Goal: Task Accomplishment & Management: Manage account settings

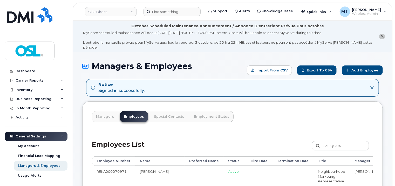
type input "F2F QC 04"
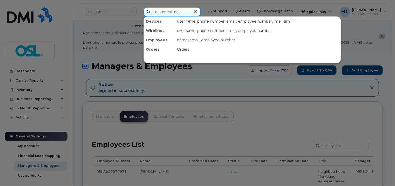
click at [179, 9] on input at bounding box center [172, 11] width 57 height 9
paste input "Walid.Benalaya@osldirect.com"
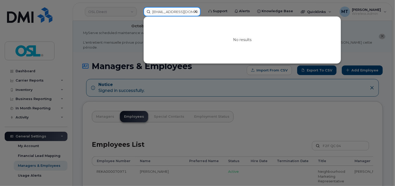
drag, startPoint x: 172, startPoint y: 11, endPoint x: 122, endPoint y: 11, distance: 50.1
click at [139, 11] on div "Walid.Benalaya@osldirect.com No results" at bounding box center [171, 11] width 65 height 9
click at [158, 11] on input "Walid.Benalaya@osldirect.com" at bounding box center [172, 11] width 57 height 9
type input "Walid.Benalaya@osldirect.com"
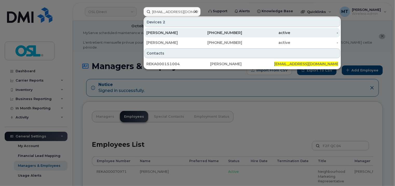
click at [189, 35] on div "Walid Ben Alaya" at bounding box center [170, 32] width 48 height 5
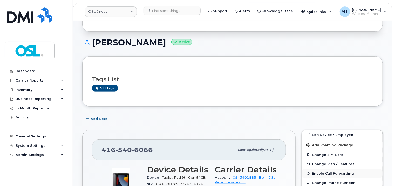
scroll to position [156, 0]
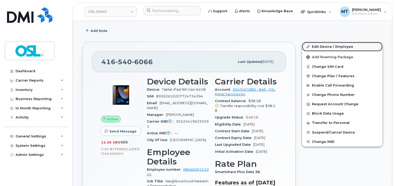
click at [330, 42] on link "Edit Device / Employee" at bounding box center [342, 46] width 81 height 9
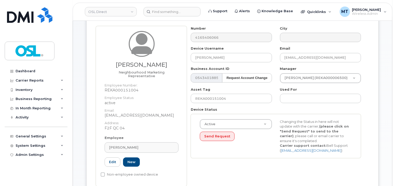
scroll to position [78, 0]
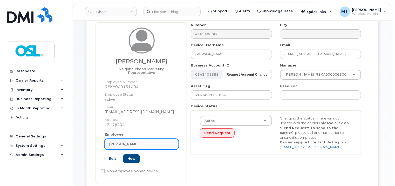
click at [153, 139] on link "[PERSON_NAME]" at bounding box center [142, 144] width 74 height 10
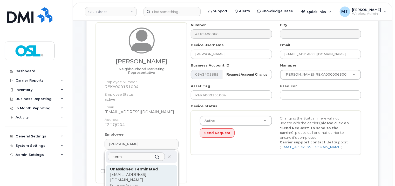
type input "term"
click at [151, 167] on strong "Unassigned Terminated" at bounding box center [134, 169] width 48 height 5
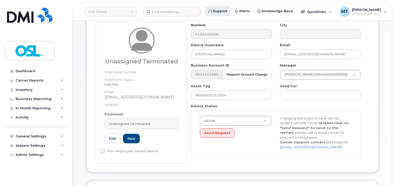
type input "UT"
type input "Unassigned Terminated"
type input "support_2@osldirect.com"
type input "4117510"
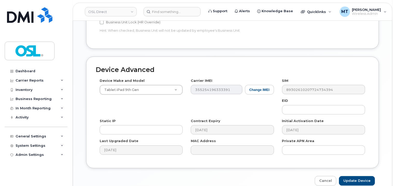
scroll to position [311, 0]
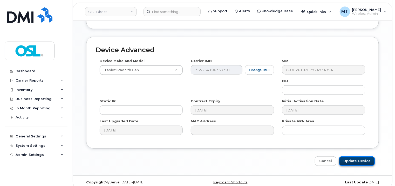
click at [356, 156] on input "Update Device" at bounding box center [357, 161] width 36 height 10
type input "Saving..."
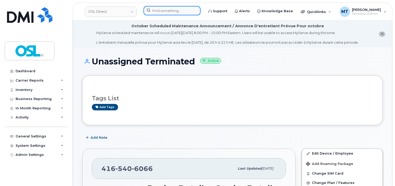
click at [175, 10] on input at bounding box center [172, 10] width 57 height 9
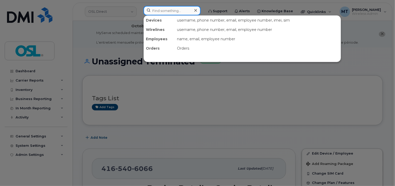
paste input "Walid.Benalaya@osldirect.com"
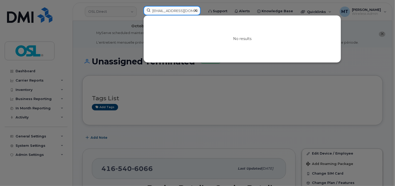
drag, startPoint x: 153, startPoint y: 10, endPoint x: 139, endPoint y: 11, distance: 14.0
click at [139, 11] on div "Walid.Benalaya@osldirect.com No results" at bounding box center [171, 11] width 65 height 11
click at [161, 10] on input "Walid.Benalaya@osldirect.com" at bounding box center [172, 10] width 57 height 9
type input "Walid.Benalaya@osldirect.com"
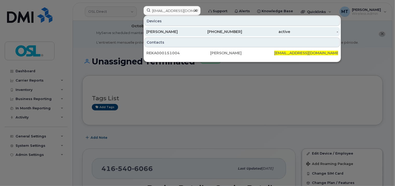
click at [184, 31] on div "[PERSON_NAME]" at bounding box center [170, 31] width 48 height 5
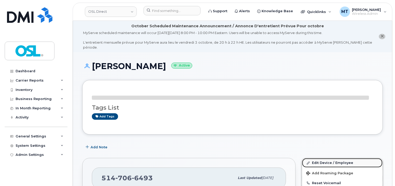
click at [343, 158] on link "Edit Device / Employee" at bounding box center [342, 162] width 81 height 9
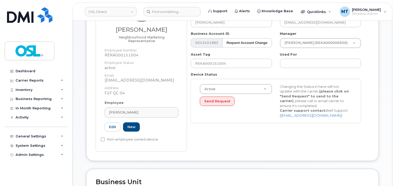
scroll to position [130, 0]
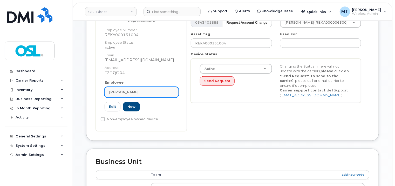
click at [151, 90] on div "[PERSON_NAME]" at bounding box center [141, 92] width 65 height 5
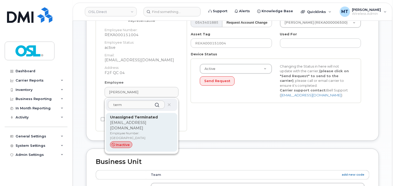
type input "term"
click at [143, 120] on p "support_2@osldirect.com" at bounding box center [141, 125] width 63 height 11
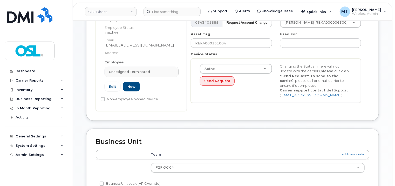
type input "UT"
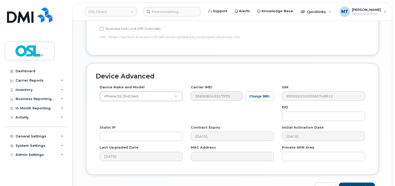
scroll to position [311, 0]
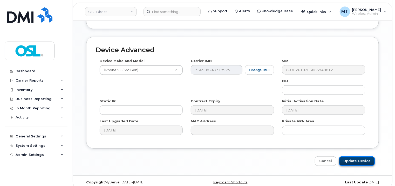
click at [361, 156] on input "Update Device" at bounding box center [357, 161] width 36 height 10
type input "Saving..."
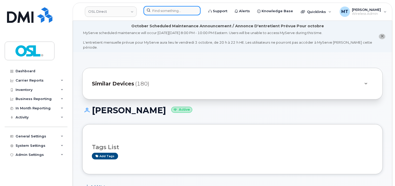
click at [169, 10] on input at bounding box center [172, 10] width 57 height 9
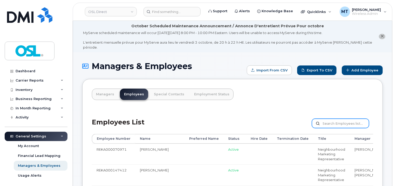
click at [346, 120] on input "text" at bounding box center [340, 123] width 57 height 9
paste input "REKA000151004"
type input "REKA000151004"
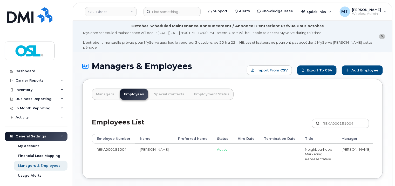
scroll to position [0, 55]
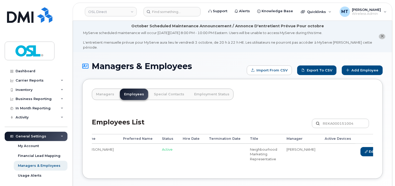
click at [383, 148] on link "Delete" at bounding box center [395, 152] width 25 height 10
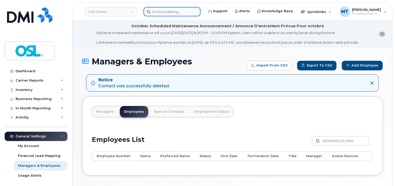
click at [157, 9] on input at bounding box center [172, 11] width 57 height 9
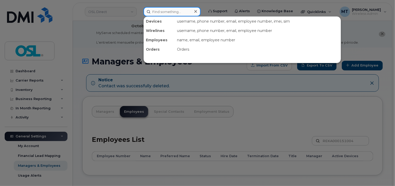
paste input "Philippe.Gagne@osldirect.com"
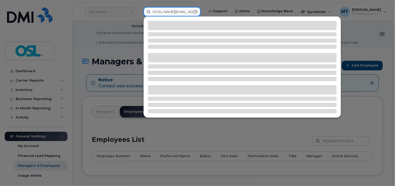
type input "Philippe.Gagne@osldirect.com"
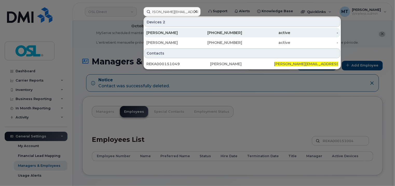
scroll to position [0, 0]
click at [190, 34] on div "[PERSON_NAME]" at bounding box center [170, 32] width 48 height 5
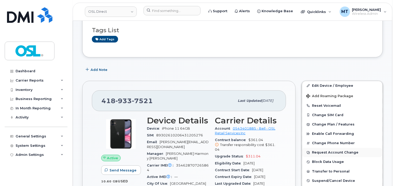
scroll to position [182, 0]
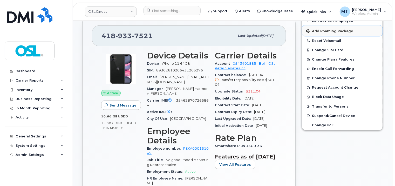
click at [343, 29] on span "Add Roaming Package" at bounding box center [329, 31] width 47 height 5
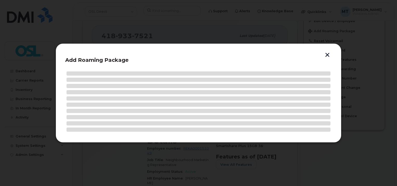
click at [330, 55] on div "Add Roaming Package" at bounding box center [199, 92] width 286 height 99
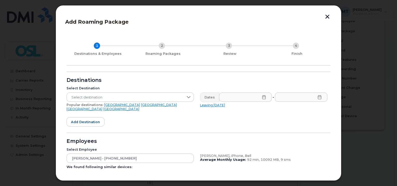
click at [325, 17] on button "button" at bounding box center [327, 17] width 8 height 5
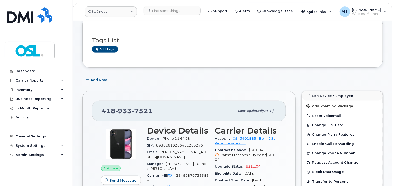
scroll to position [104, 0]
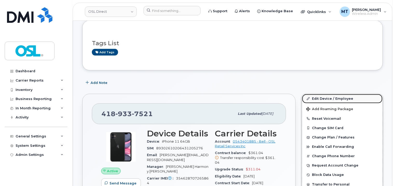
click at [342, 94] on link "Edit Device / Employee" at bounding box center [342, 98] width 81 height 9
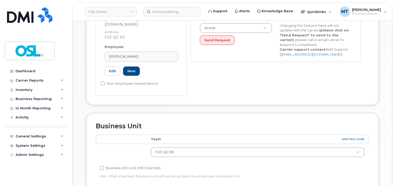
scroll to position [182, 0]
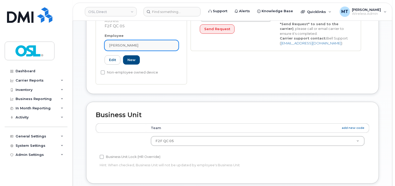
click at [157, 40] on link "[PERSON_NAME]" at bounding box center [142, 45] width 74 height 10
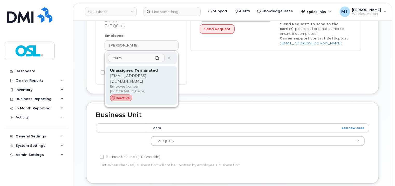
type input "term"
click at [158, 73] on p "support_2@osldirect.com" at bounding box center [141, 78] width 63 height 11
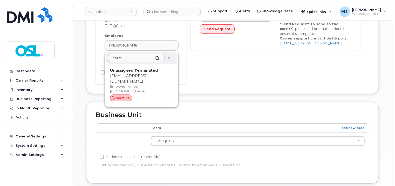
type input "UT"
type input "Unassigned Terminated"
type input "support_2@osldirect.com"
type input "4117510"
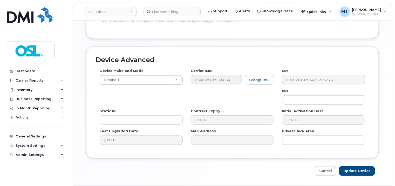
scroll to position [311, 0]
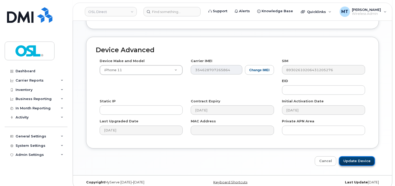
click at [356, 156] on input "Update Device" at bounding box center [357, 161] width 36 height 10
type input "Saving..."
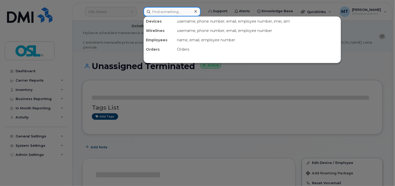
drag, startPoint x: 0, startPoint y: 0, endPoint x: 182, endPoint y: 15, distance: 182.4
click at [182, 15] on input at bounding box center [172, 11] width 57 height 9
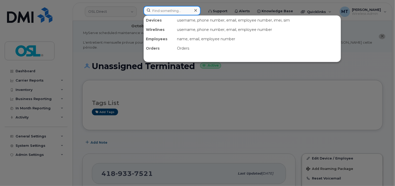
paste input "Philippe.Gagne@osldirect.com"
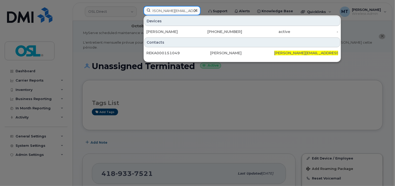
type input "Philippe.Gagne@osldirect.com"
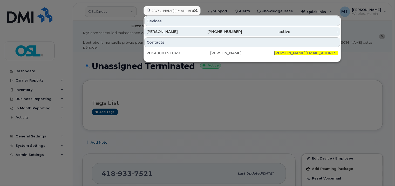
scroll to position [0, 0]
click at [185, 32] on div "[PERSON_NAME]" at bounding box center [170, 31] width 48 height 5
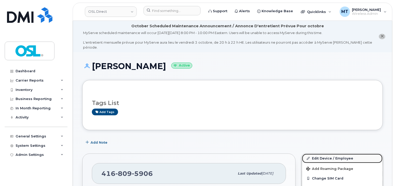
click at [341, 154] on link "Edit Device / Employee" at bounding box center [342, 158] width 81 height 9
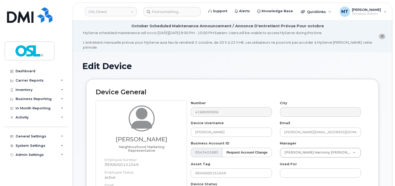
scroll to position [156, 0]
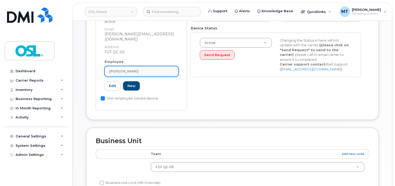
click at [157, 69] on div "[PERSON_NAME]" at bounding box center [141, 71] width 65 height 5
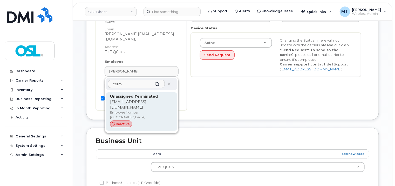
type input "term"
click at [152, 99] on p "support_2@osldirect.com" at bounding box center [141, 104] width 63 height 11
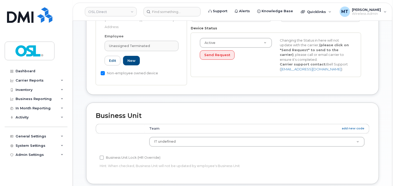
type input "UT"
type input "Unassigned Terminated"
type input "support_2@osldirect.com"
type input "4117510"
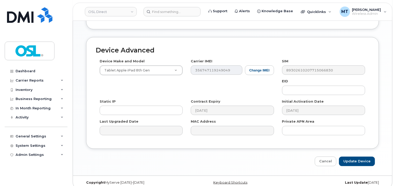
scroll to position [311, 0]
click at [359, 158] on input "Update Device" at bounding box center [357, 161] width 36 height 10
type input "Saving..."
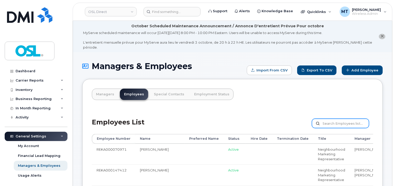
click at [340, 119] on input "text" at bounding box center [340, 123] width 57 height 9
paste input "REKA000151049"
type input "REKA000151049"
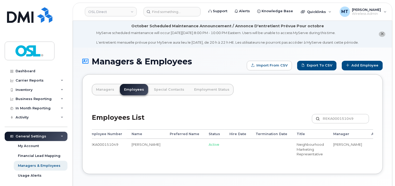
scroll to position [0, 58]
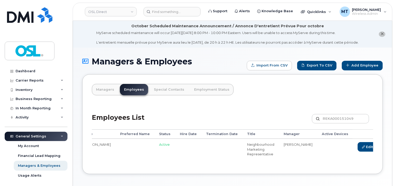
click at [380, 148] on link "Delete" at bounding box center [392, 147] width 25 height 10
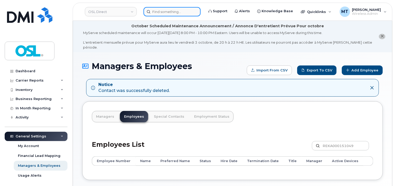
click at [186, 11] on input at bounding box center [172, 11] width 57 height 9
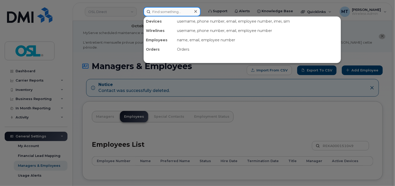
paste input "[PERSON_NAME][EMAIL_ADDRESS][DOMAIN_NAME]"
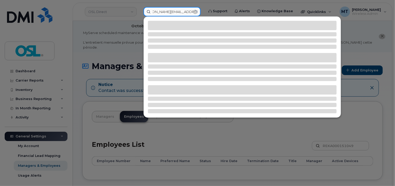
type input "[PERSON_NAME][EMAIL_ADDRESS][DOMAIN_NAME]"
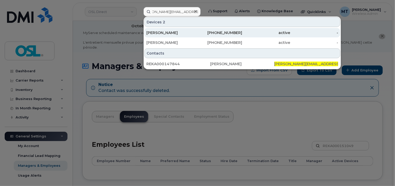
scroll to position [0, 0]
click at [176, 31] on div "[PERSON_NAME]" at bounding box center [170, 32] width 48 height 5
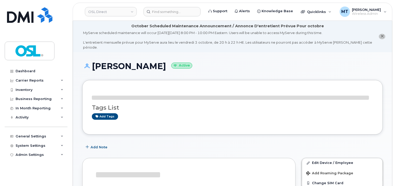
click at [333, 115] on div "Tags List Add tags" at bounding box center [233, 107] width 282 height 35
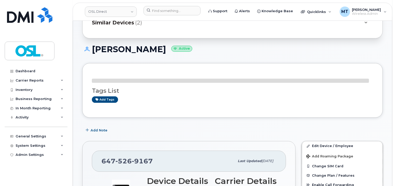
scroll to position [130, 0]
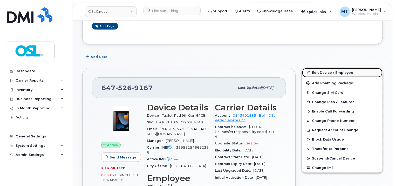
click at [332, 69] on link "Edit Device / Employee" at bounding box center [342, 72] width 81 height 9
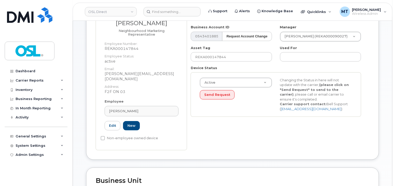
scroll to position [104, 0]
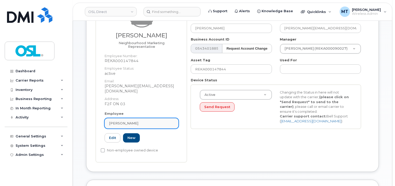
click at [157, 121] on div "[PERSON_NAME]" at bounding box center [141, 123] width 65 height 5
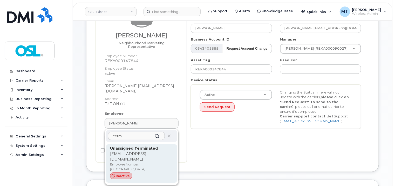
type input "term"
click at [152, 151] on p "[EMAIL_ADDRESS][DOMAIN_NAME]" at bounding box center [141, 156] width 63 height 11
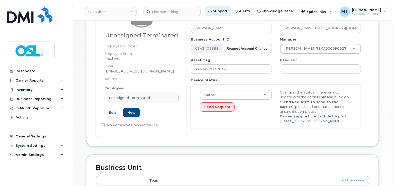
type input "UT"
type input "Unassigned Terminated"
type input "[EMAIL_ADDRESS][DOMAIN_NAME]"
type input "4117510"
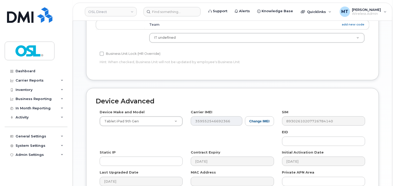
scroll to position [311, 0]
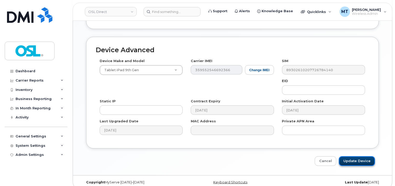
click at [360, 158] on input "Update Device" at bounding box center [357, 161] width 36 height 10
type input "Saving..."
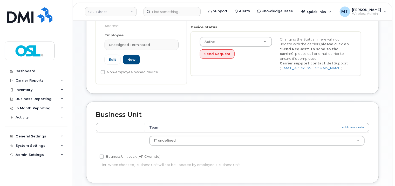
scroll to position [155, 0]
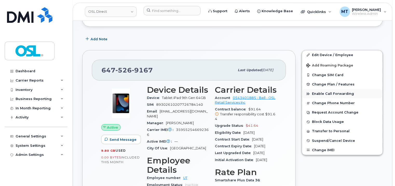
scroll to position [104, 0]
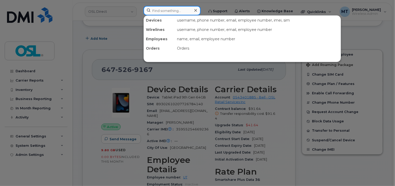
click at [169, 10] on input at bounding box center [172, 10] width 57 height 9
paste input "[PERSON_NAME][EMAIL_ADDRESS][DOMAIN_NAME]"
type input "[PERSON_NAME][EMAIL_ADDRESS][DOMAIN_NAME]"
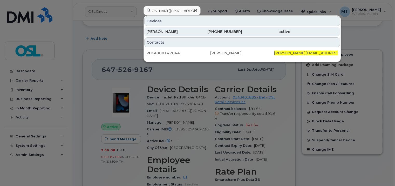
scroll to position [0, 0]
click at [173, 30] on div "[PERSON_NAME]" at bounding box center [170, 31] width 48 height 5
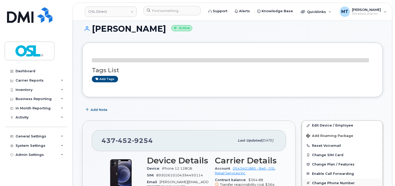
scroll to position [104, 0]
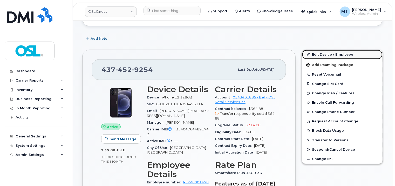
click at [332, 50] on link "Edit Device / Employee" at bounding box center [342, 54] width 81 height 9
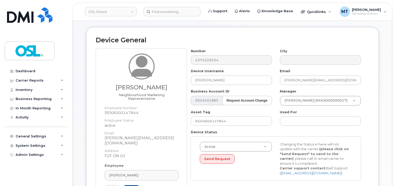
scroll to position [130, 0]
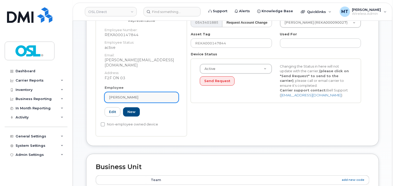
click at [168, 92] on link "[PERSON_NAME]" at bounding box center [142, 97] width 74 height 10
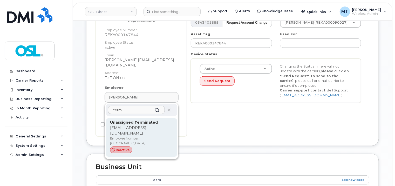
type input "term"
click at [152, 125] on p "[EMAIL_ADDRESS][DOMAIN_NAME]" at bounding box center [141, 130] width 63 height 11
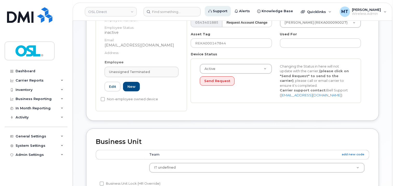
type input "UT"
type input "Unassigned Terminated"
type input "[EMAIL_ADDRESS][DOMAIN_NAME]"
type input "4117510"
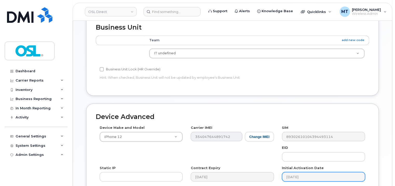
scroll to position [285, 0]
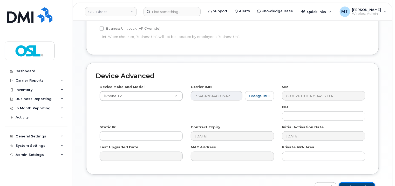
click at [371, 182] on input "Update Device" at bounding box center [357, 187] width 36 height 10
type input "Saving..."
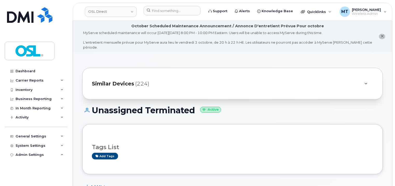
drag, startPoint x: 90, startPoint y: 1, endPoint x: 307, endPoint y: 99, distance: 238.0
click at [169, 10] on input at bounding box center [172, 10] width 57 height 9
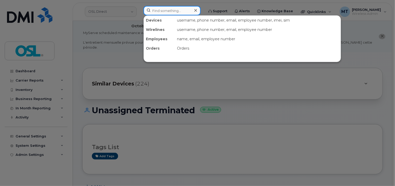
paste input "Arminder.Sharma@osldirect.com"
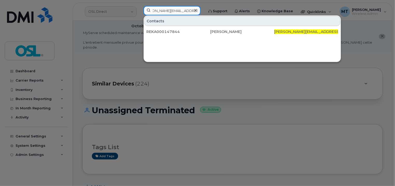
type input "Arminder.Sharma@osldirect.com"
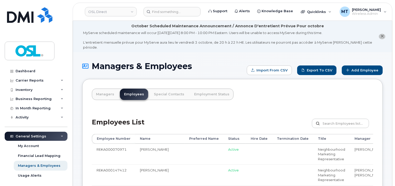
click at [344, 119] on input "text" at bounding box center [340, 123] width 57 height 9
paste input "REKA000147844"
type input "REKA000147844"
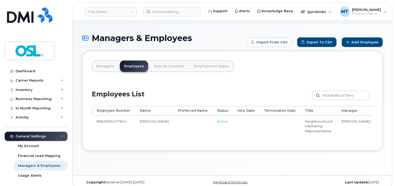
scroll to position [29, 0]
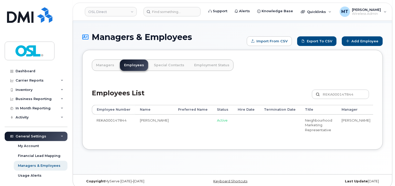
drag, startPoint x: 309, startPoint y: 133, endPoint x: 383, endPoint y: 134, distance: 74.8
click at [383, 134] on div "Managers & Employees Import from CSV Export to CSV Add Employee Managers Employ…" at bounding box center [232, 98] width 319 height 151
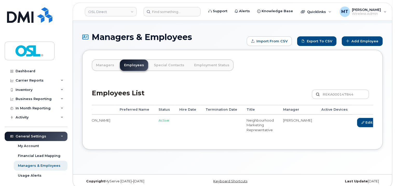
scroll to position [0, 59]
click at [378, 120] on link "Delete" at bounding box center [390, 123] width 25 height 10
